Goal: Task Accomplishment & Management: Use online tool/utility

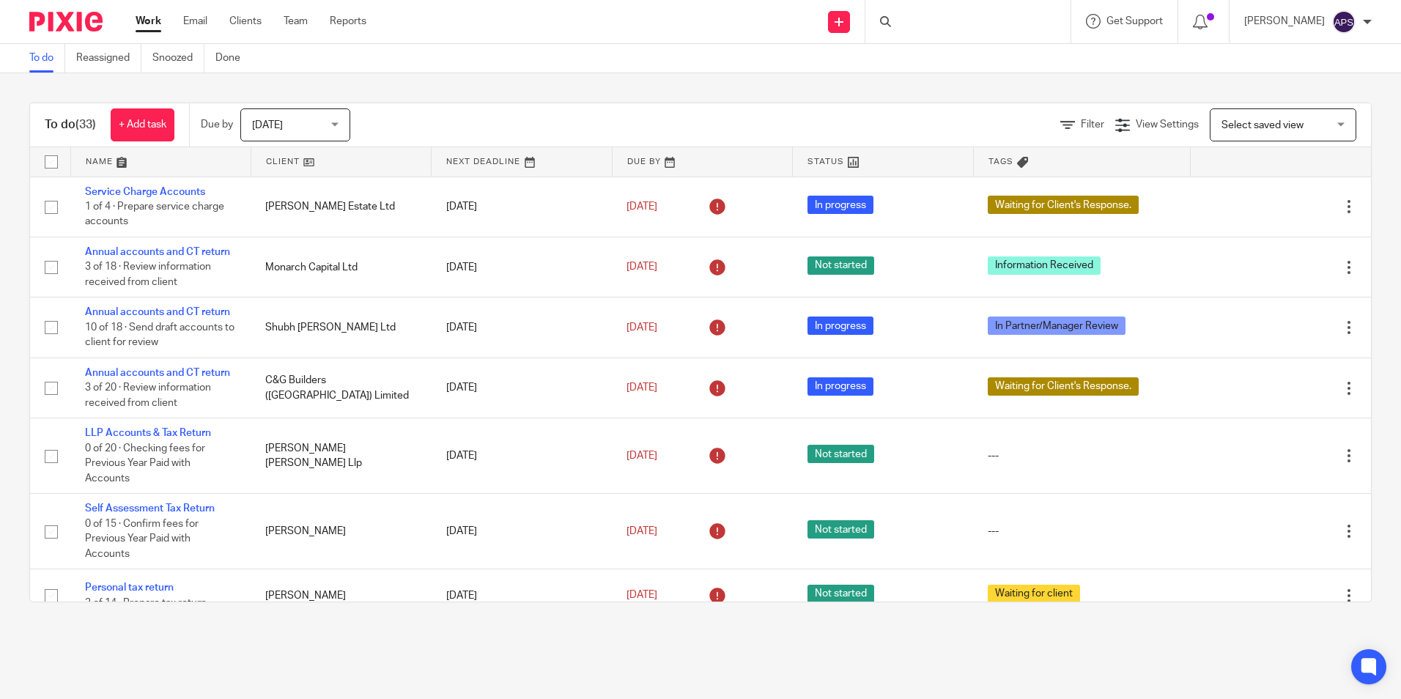
click at [971, 15] on div at bounding box center [967, 21] width 205 height 43
click at [948, 25] on input "Search" at bounding box center [961, 24] width 132 height 13
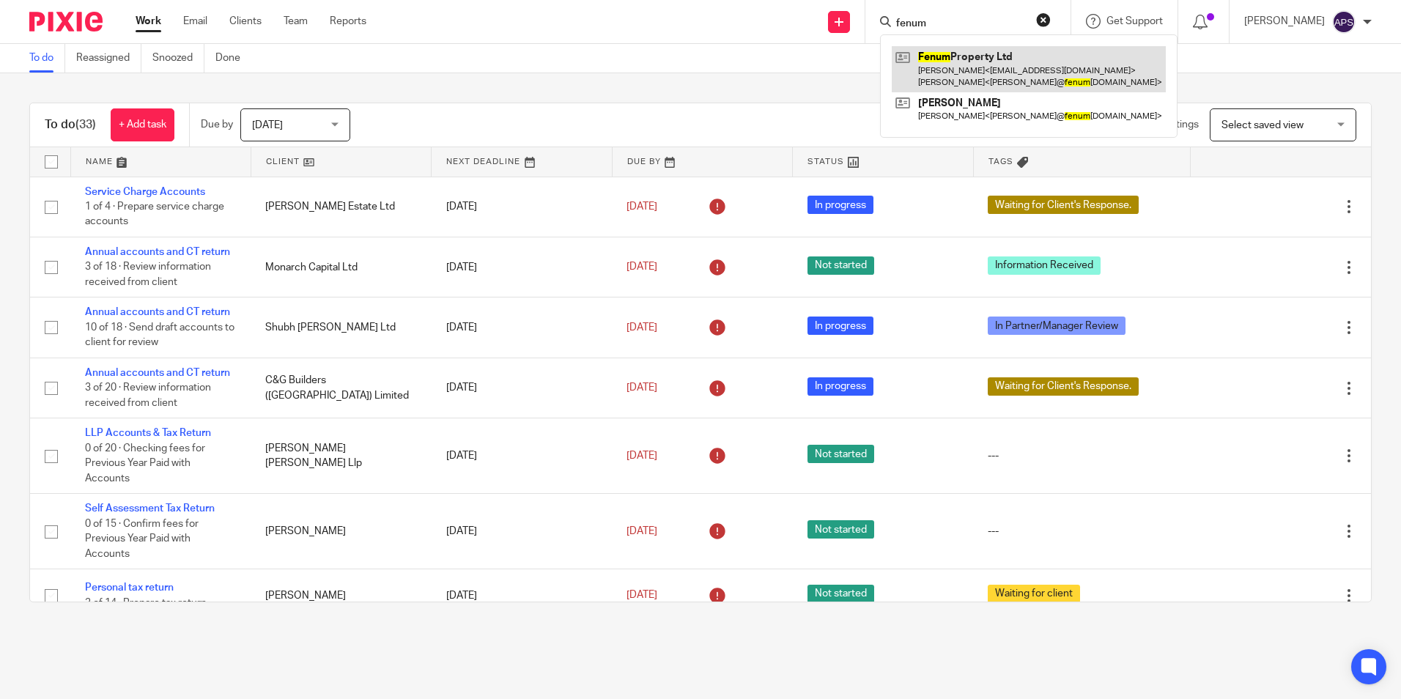
type input "fenum"
click at [977, 70] on link at bounding box center [1029, 68] width 274 height 45
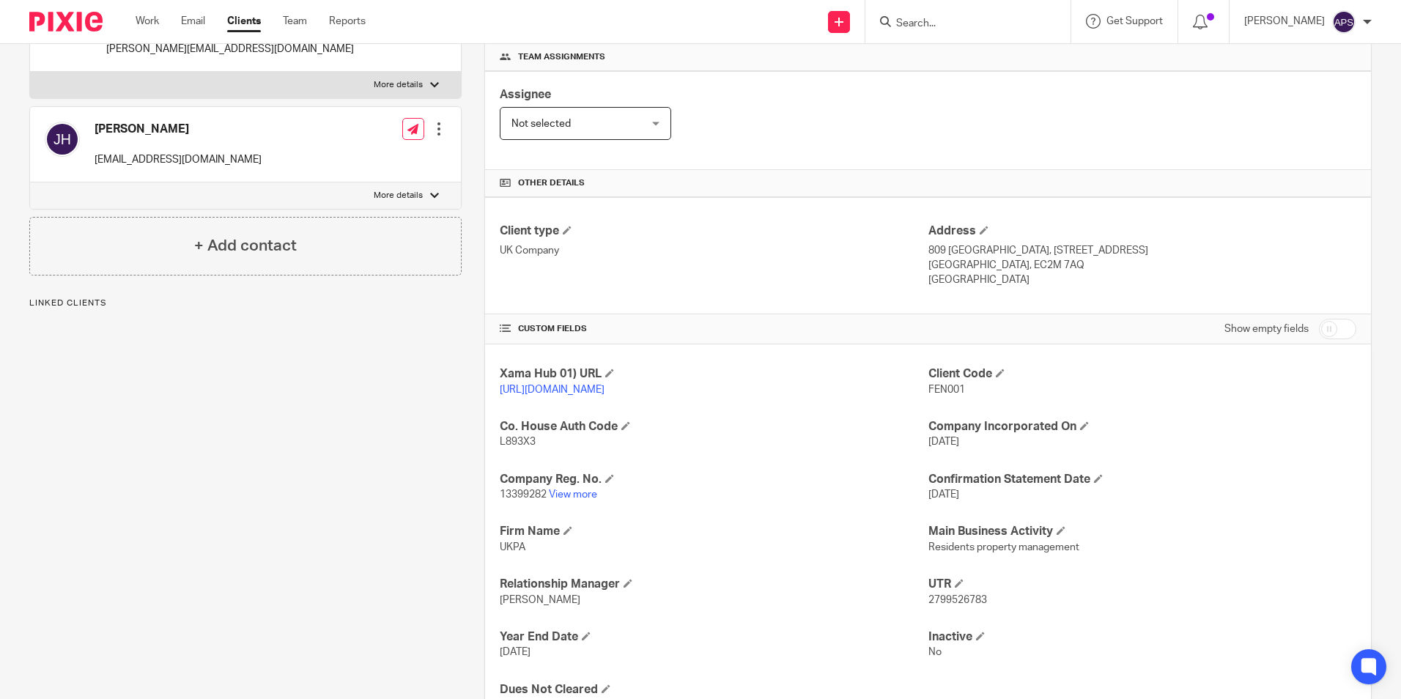
scroll to position [220, 0]
click at [957, 12] on form at bounding box center [973, 21] width 156 height 18
click at [957, 26] on input "Search" at bounding box center [961, 24] width 132 height 13
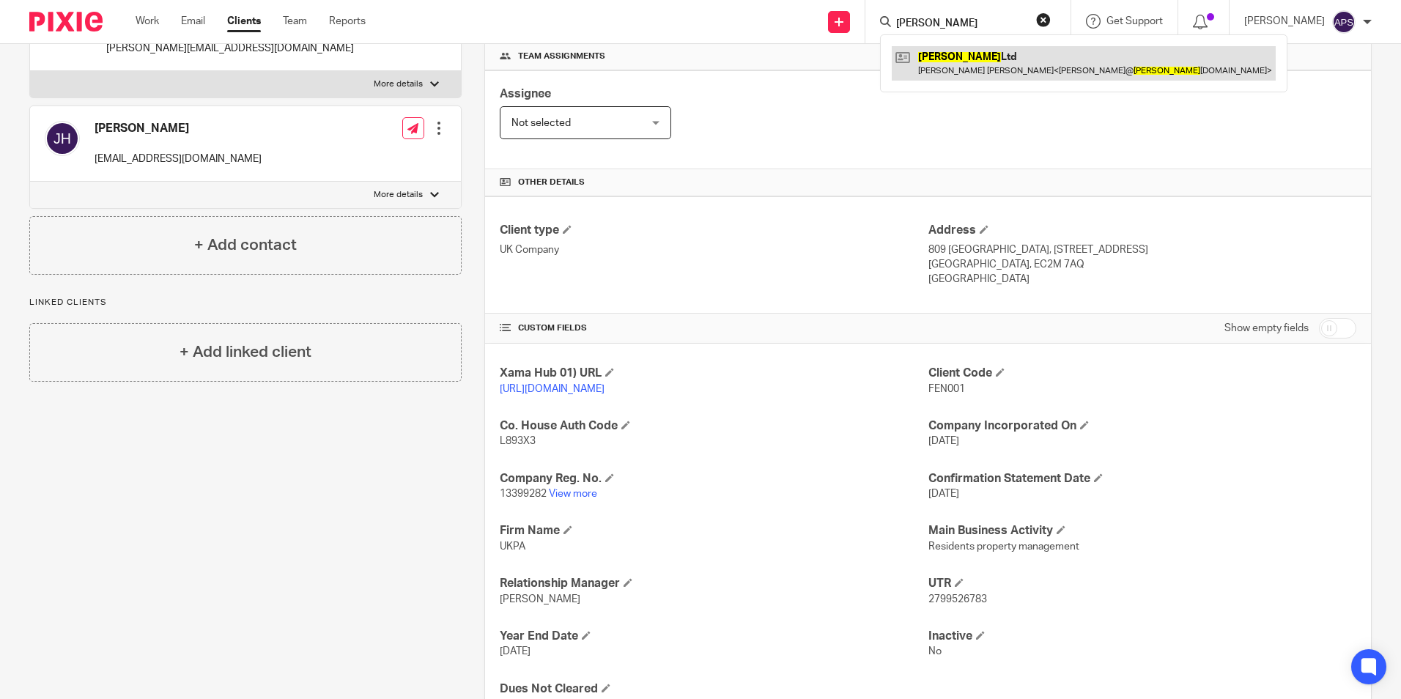
type input "terrance"
drag, startPoint x: 961, startPoint y: 61, endPoint x: 990, endPoint y: 78, distance: 33.6
click at [961, 62] on link at bounding box center [1084, 63] width 384 height 34
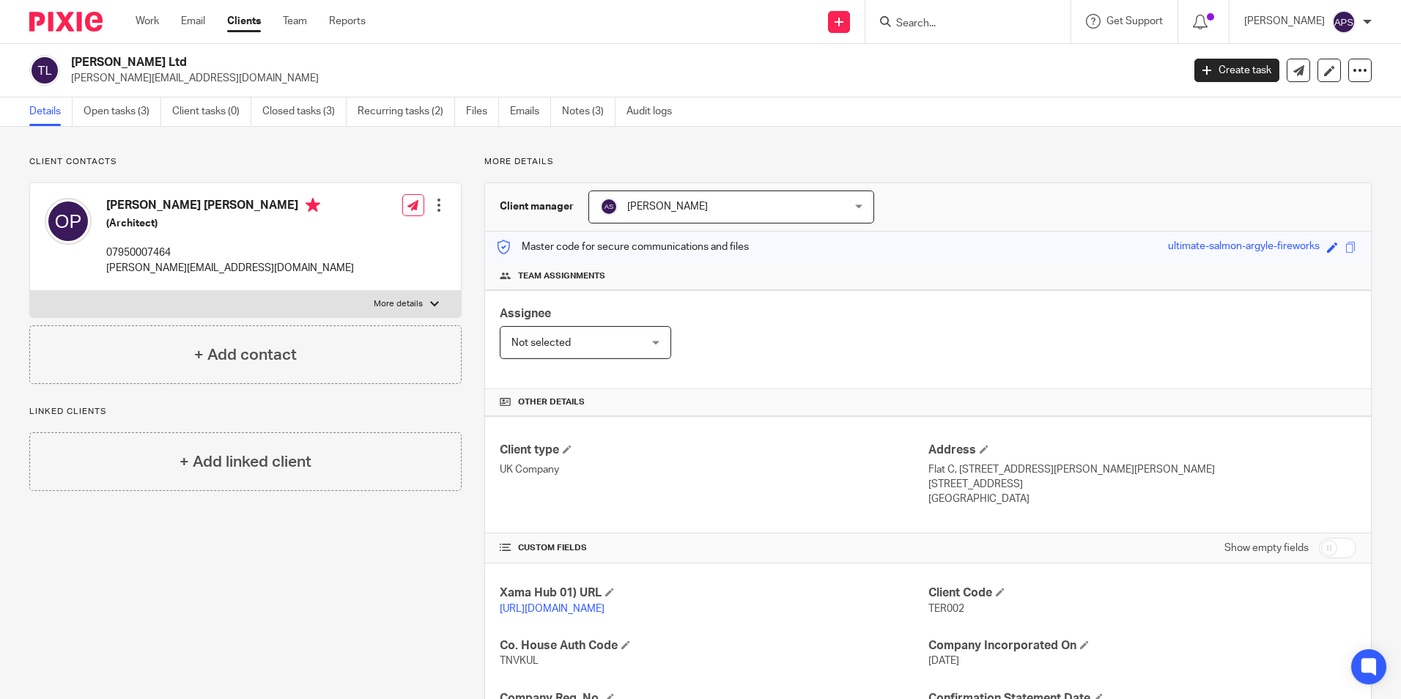
click at [922, 18] on input "Search" at bounding box center [961, 24] width 132 height 13
click at [132, 113] on link "Open tasks (3)" at bounding box center [123, 111] width 78 height 29
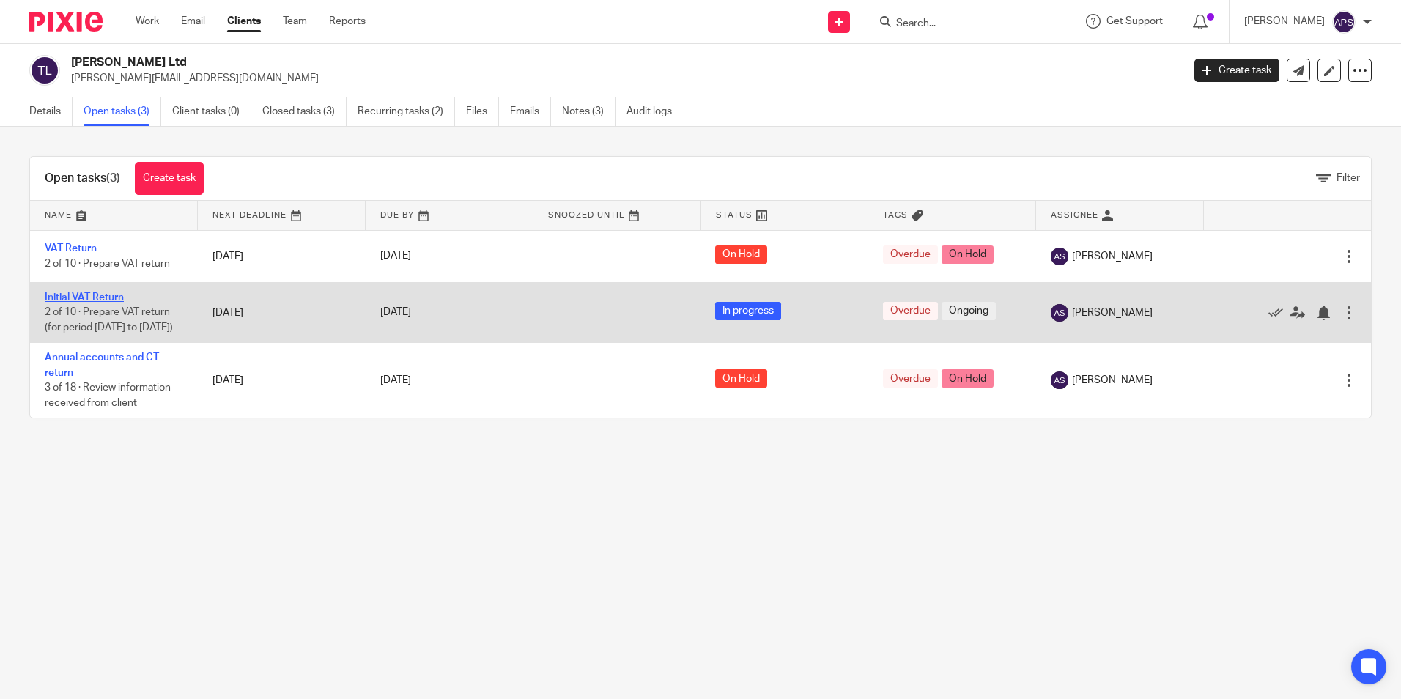
click at [98, 298] on link "Initial VAT Return" at bounding box center [84, 297] width 79 height 10
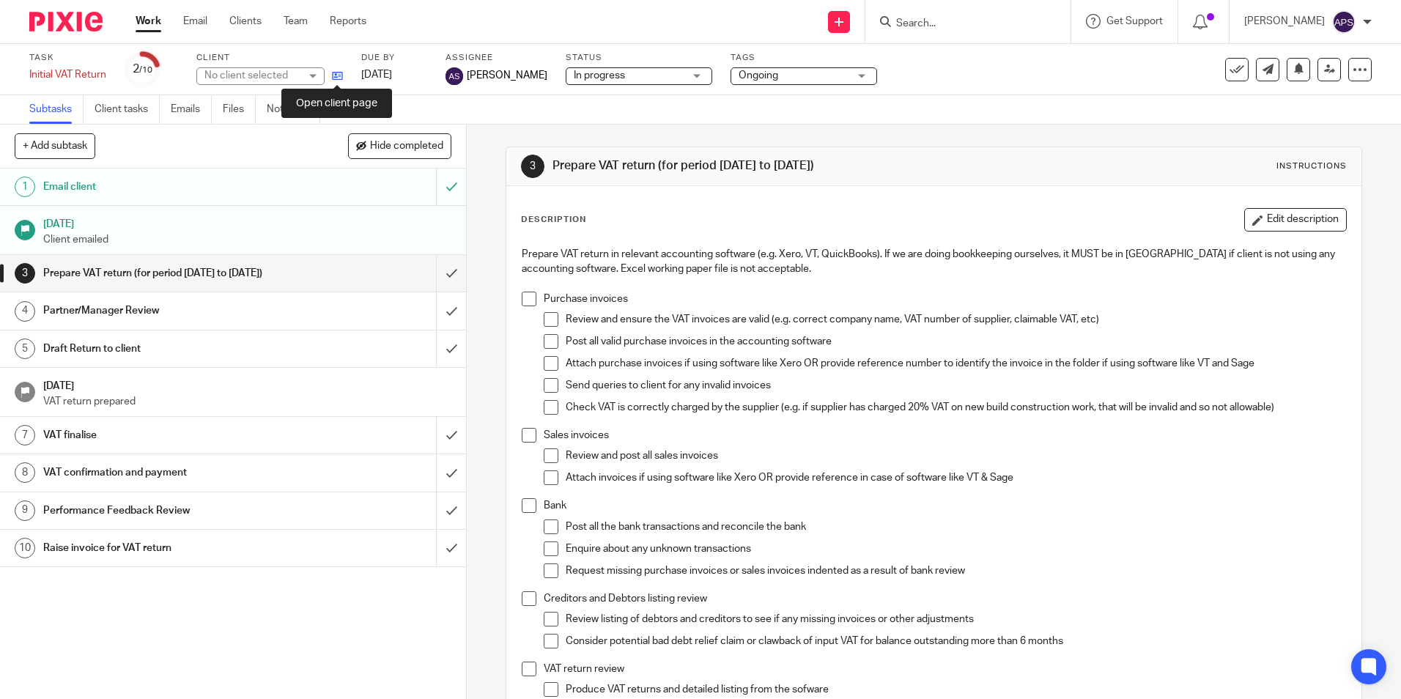
click at [340, 77] on icon at bounding box center [337, 75] width 11 height 11
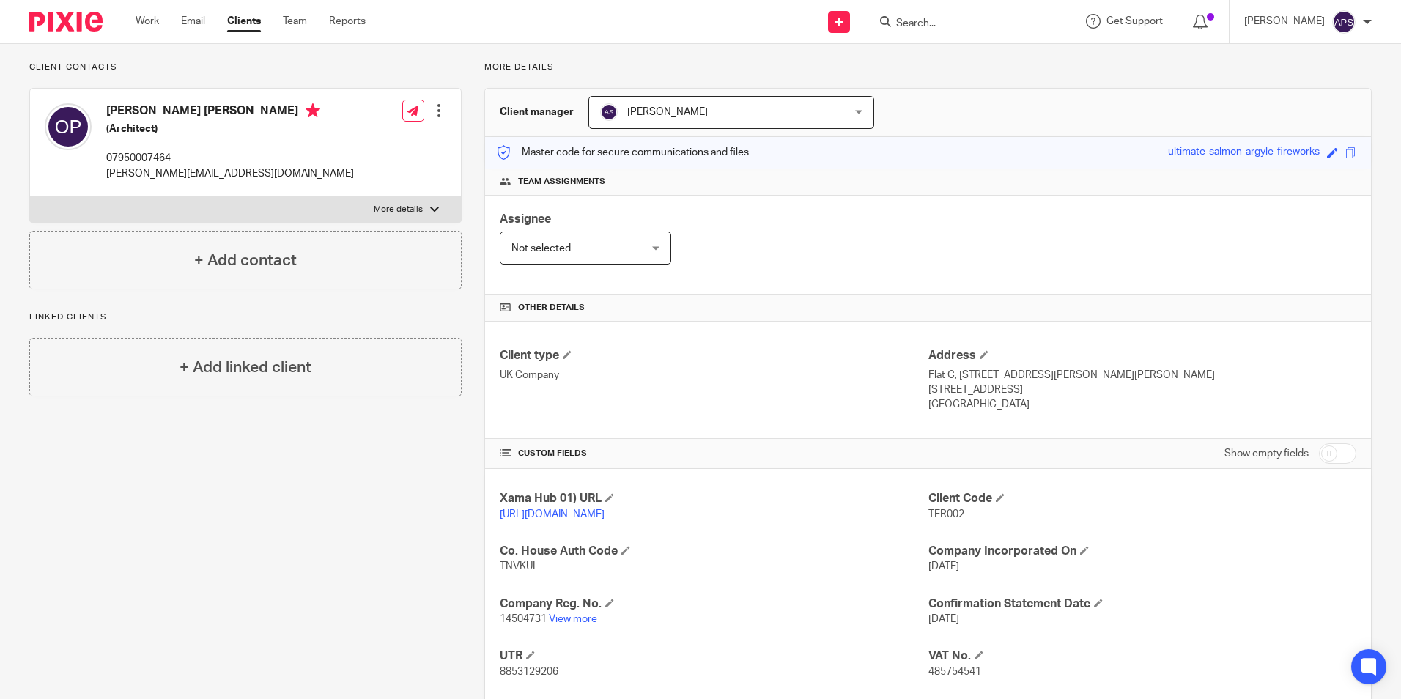
scroll to position [147, 0]
